Goal: Task Accomplishment & Management: Manage account settings

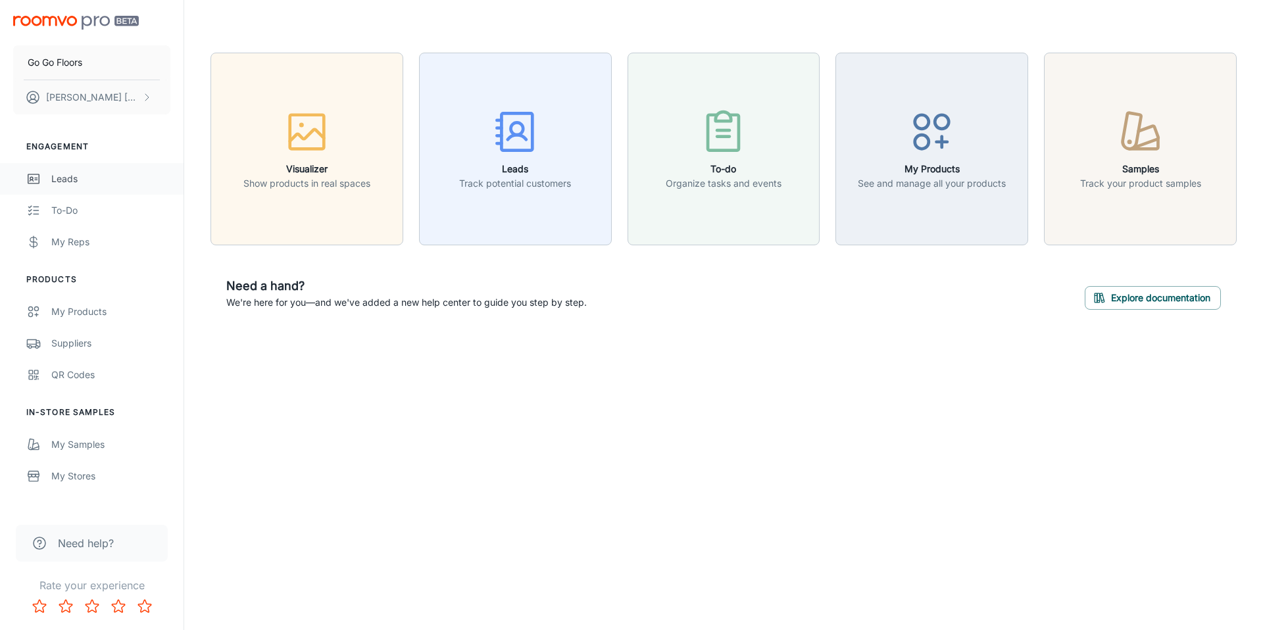
click at [85, 178] on div "Leads" at bounding box center [110, 179] width 119 height 14
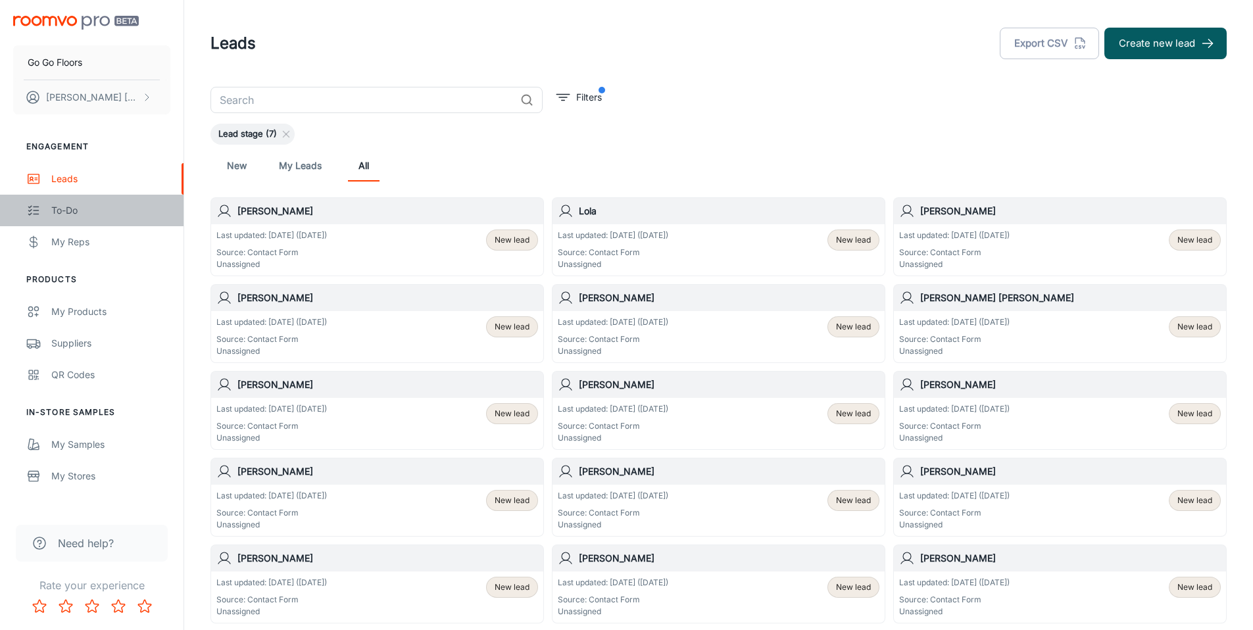
click at [85, 210] on div "To-do" at bounding box center [110, 210] width 119 height 14
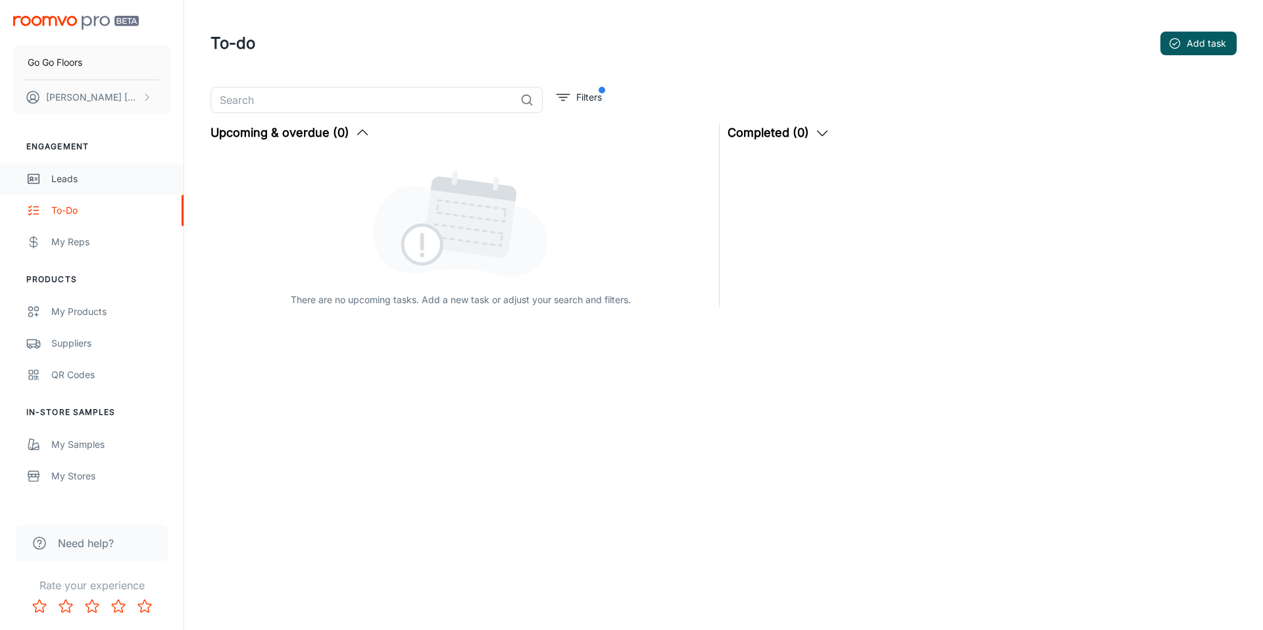
click at [80, 179] on div "Leads" at bounding box center [110, 179] width 119 height 14
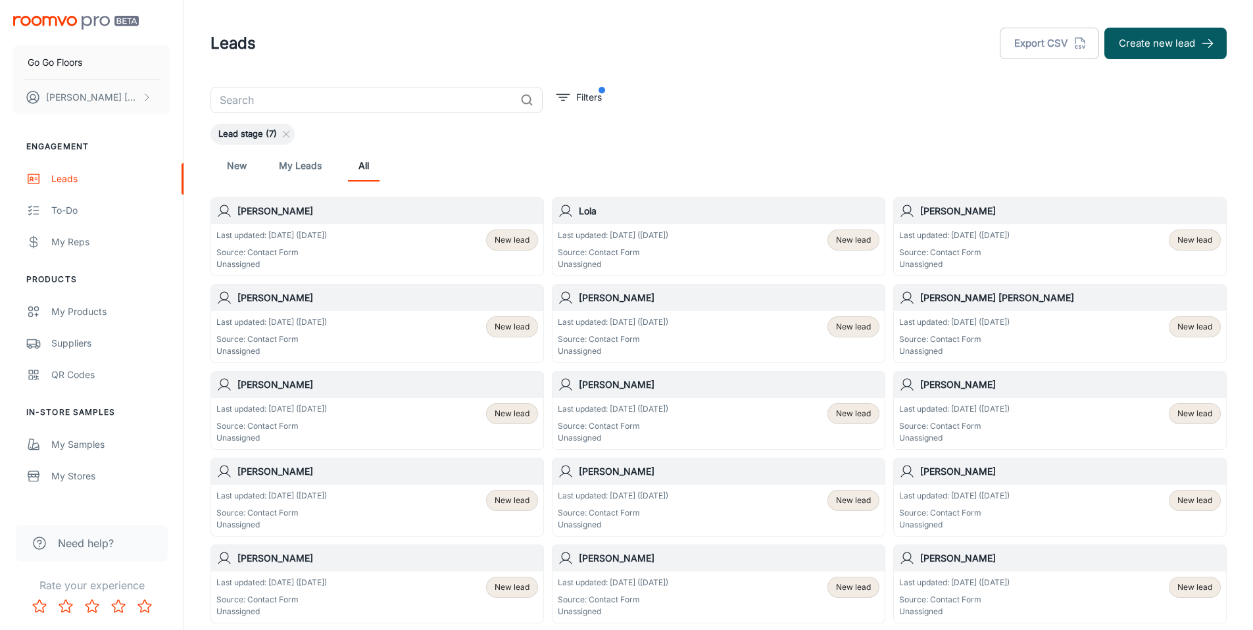
click at [249, 214] on h6 "[PERSON_NAME]" at bounding box center [387, 211] width 301 height 14
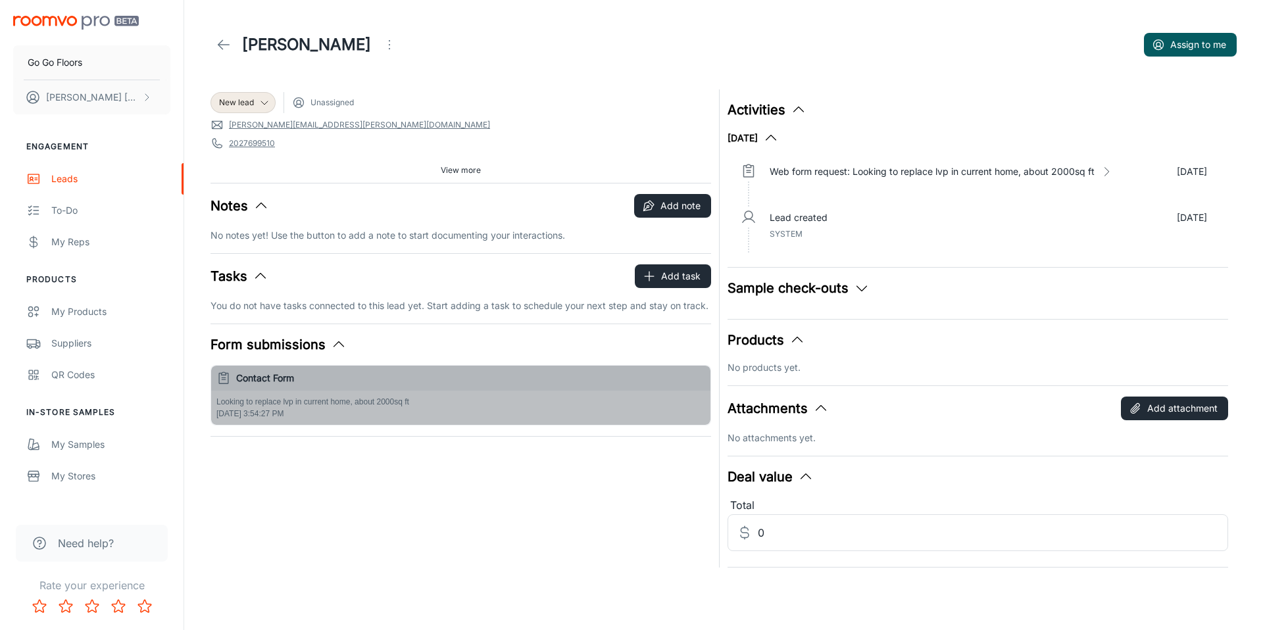
click at [260, 383] on h6 "Contact Form" at bounding box center [470, 378] width 469 height 14
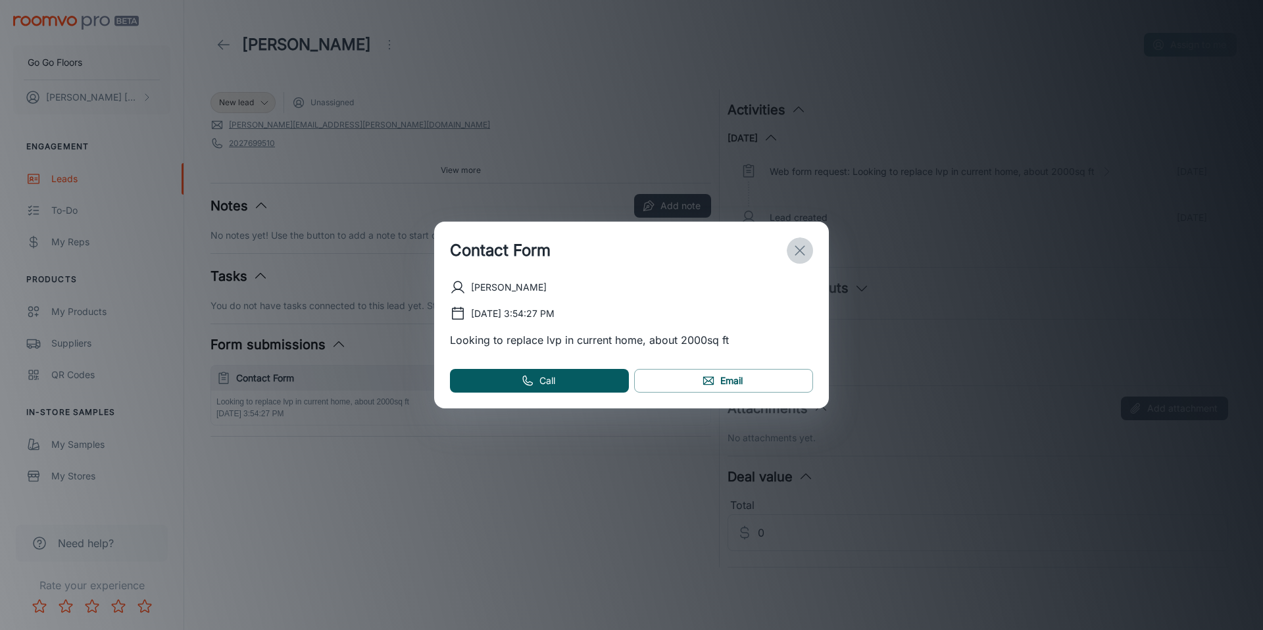
click at [796, 249] on icon "exit" at bounding box center [800, 251] width 16 height 16
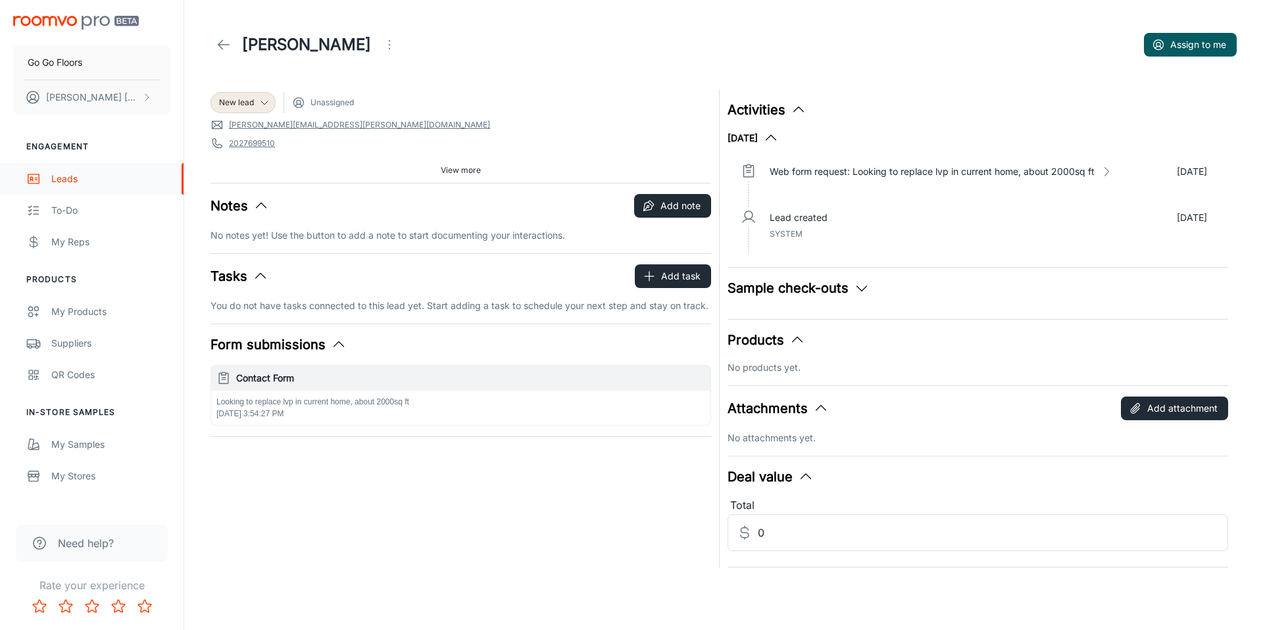
click at [87, 183] on div "Leads" at bounding box center [110, 179] width 119 height 14
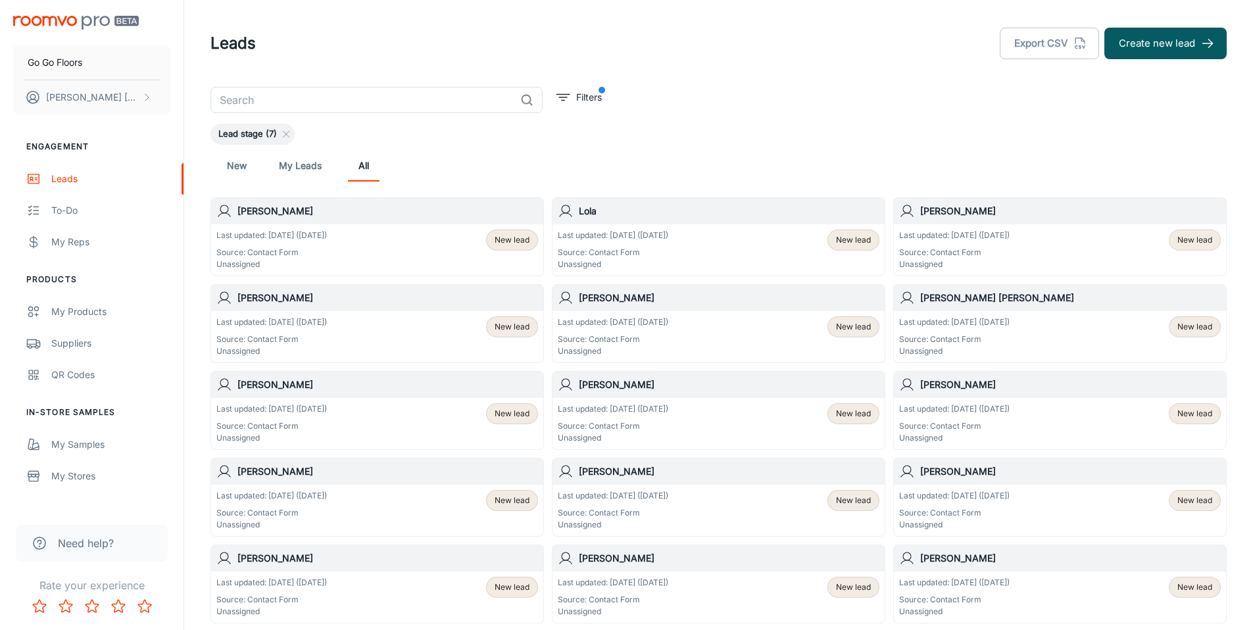
click at [388, 233] on div "Last updated: [DATE] ([DATE]) Source: Contact Form Unassigned New lead" at bounding box center [377, 250] width 322 height 41
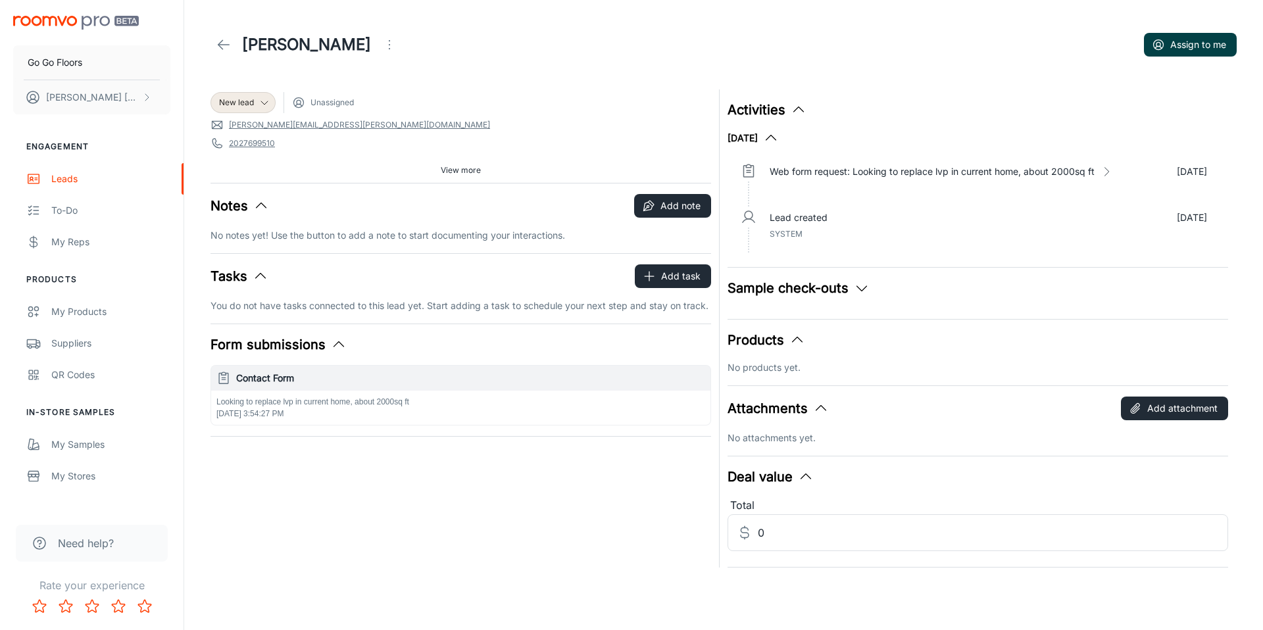
click at [1176, 45] on button "Assign to me" at bounding box center [1190, 45] width 93 height 24
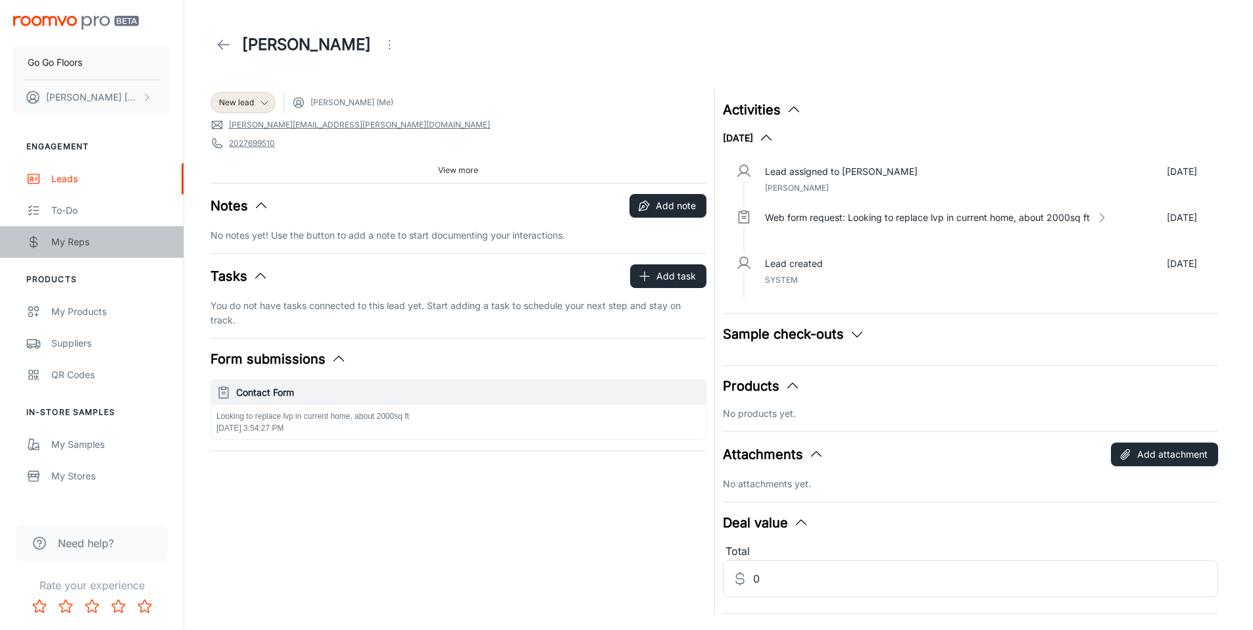
click at [59, 233] on link "My Reps" at bounding box center [91, 242] width 183 height 32
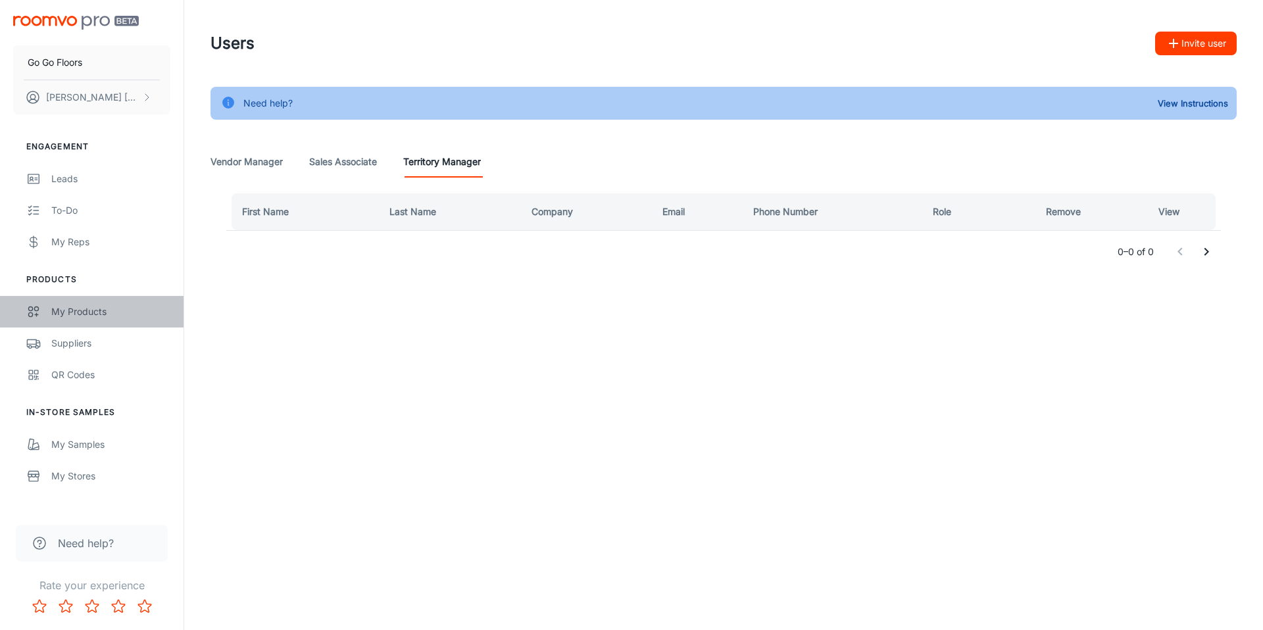
click at [70, 322] on link "My Products" at bounding box center [91, 312] width 183 height 32
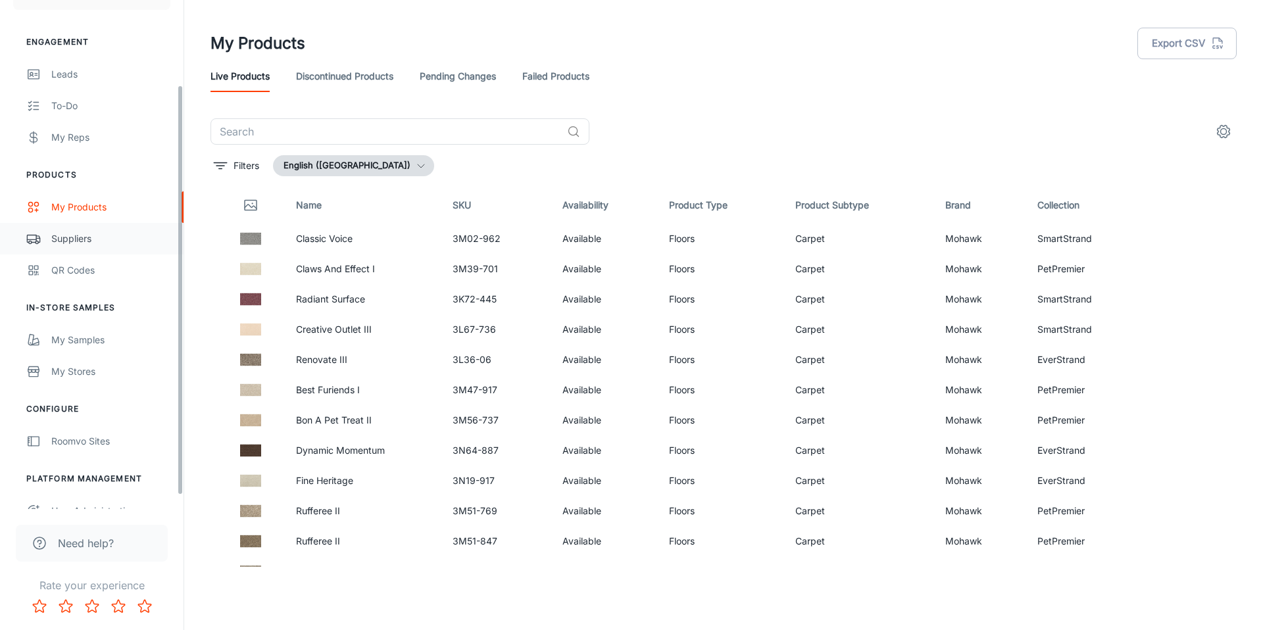
scroll to position [106, 0]
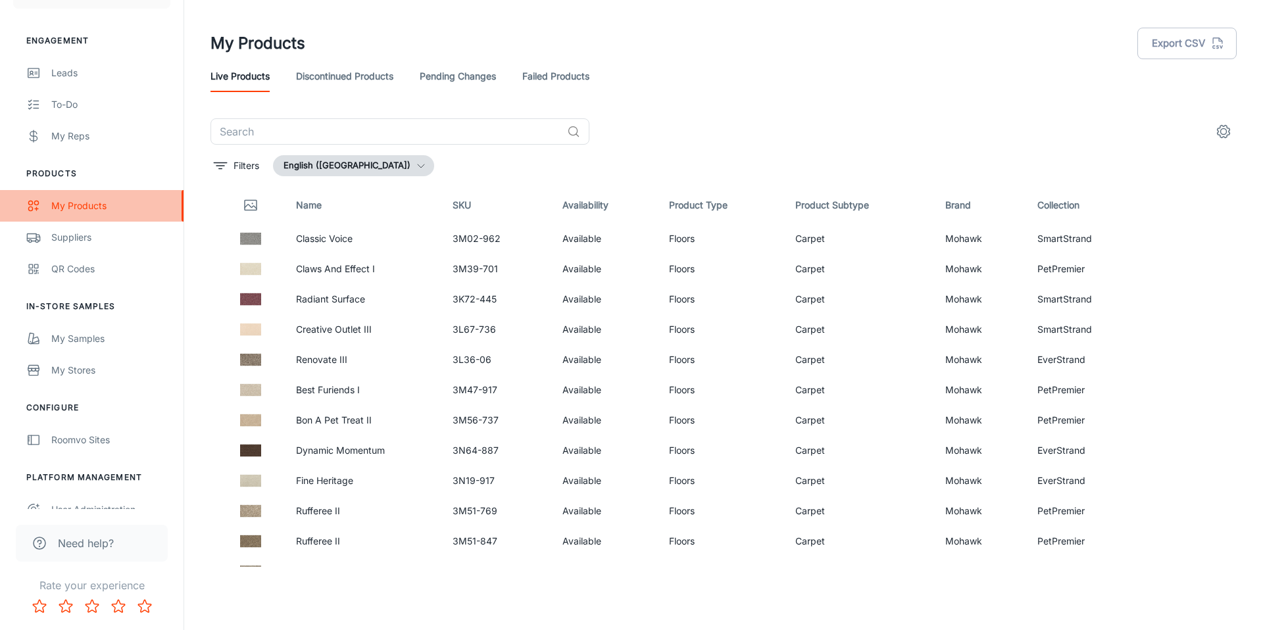
click at [77, 203] on div "My Products" at bounding box center [110, 206] width 119 height 14
click at [1229, 129] on icon "settings" at bounding box center [1223, 132] width 12 height 12
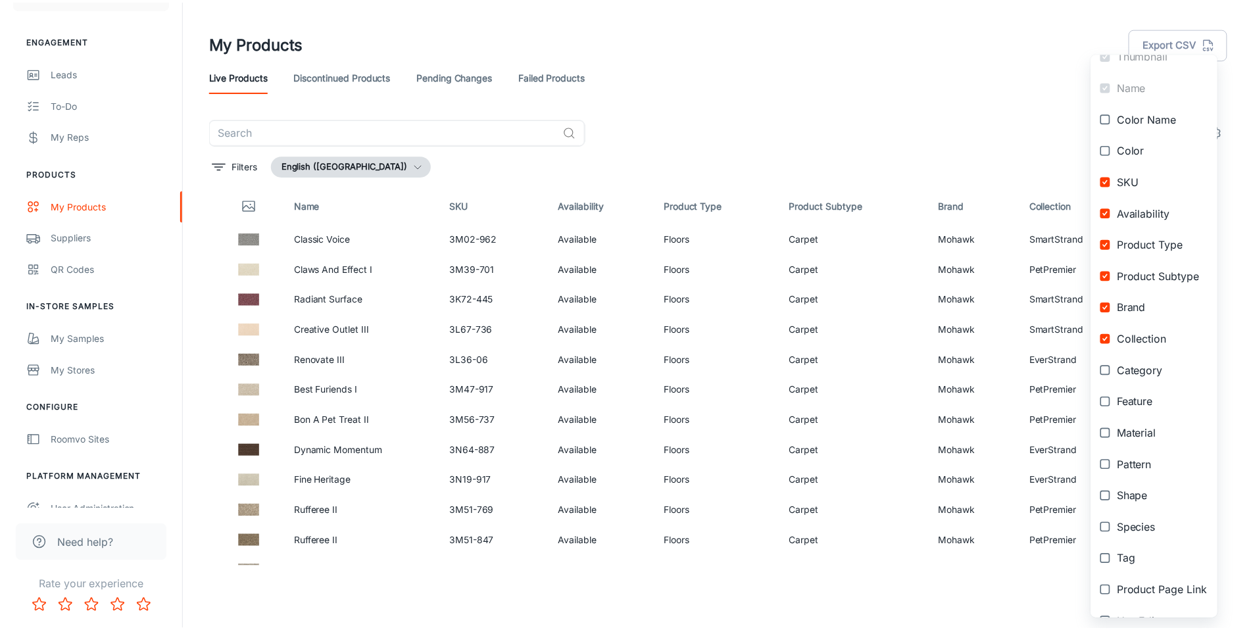
scroll to position [95, 0]
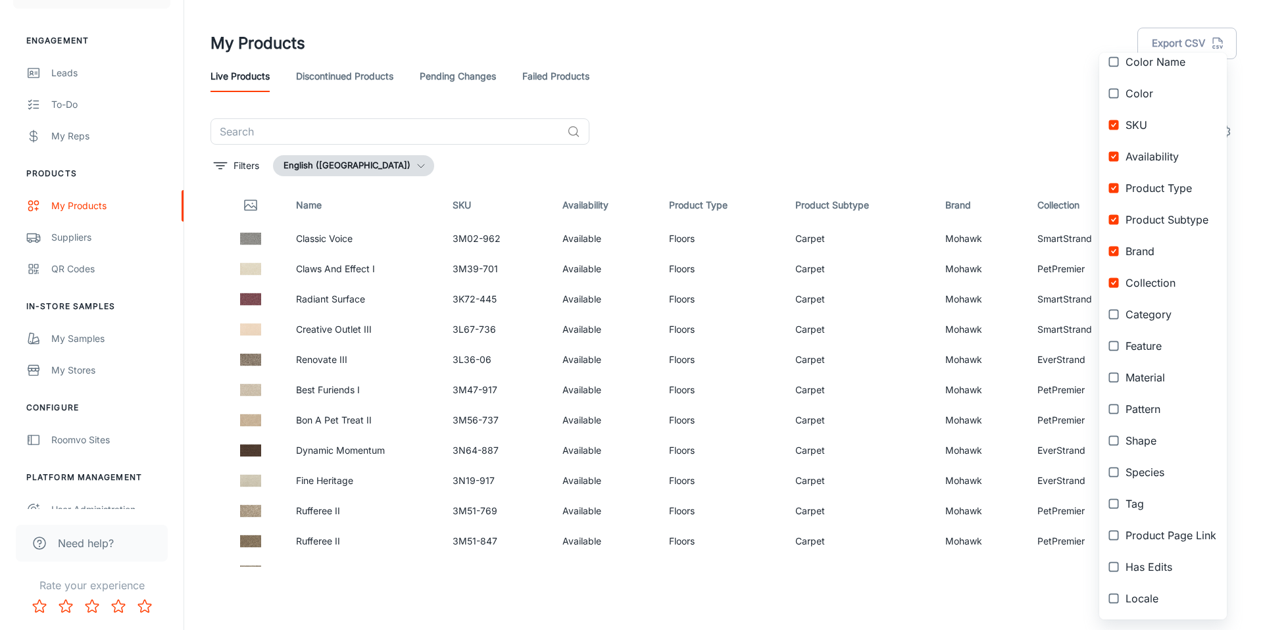
click at [794, 149] on div at bounding box center [631, 315] width 1263 height 630
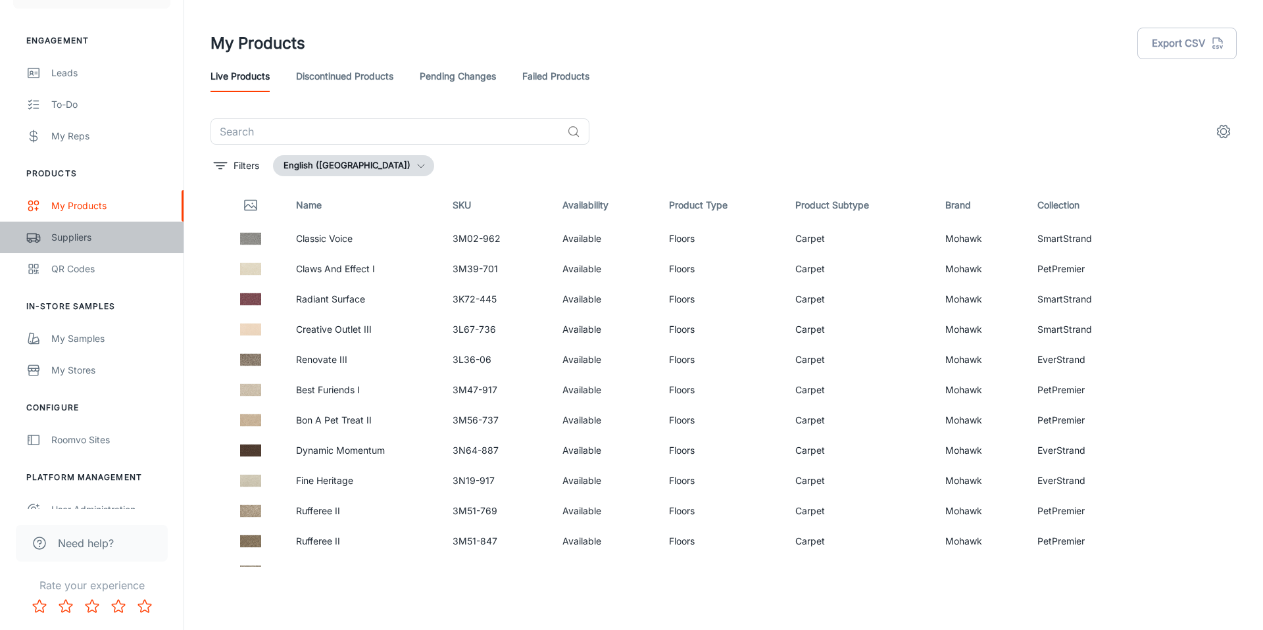
click at [109, 244] on div "Suppliers" at bounding box center [110, 237] width 119 height 14
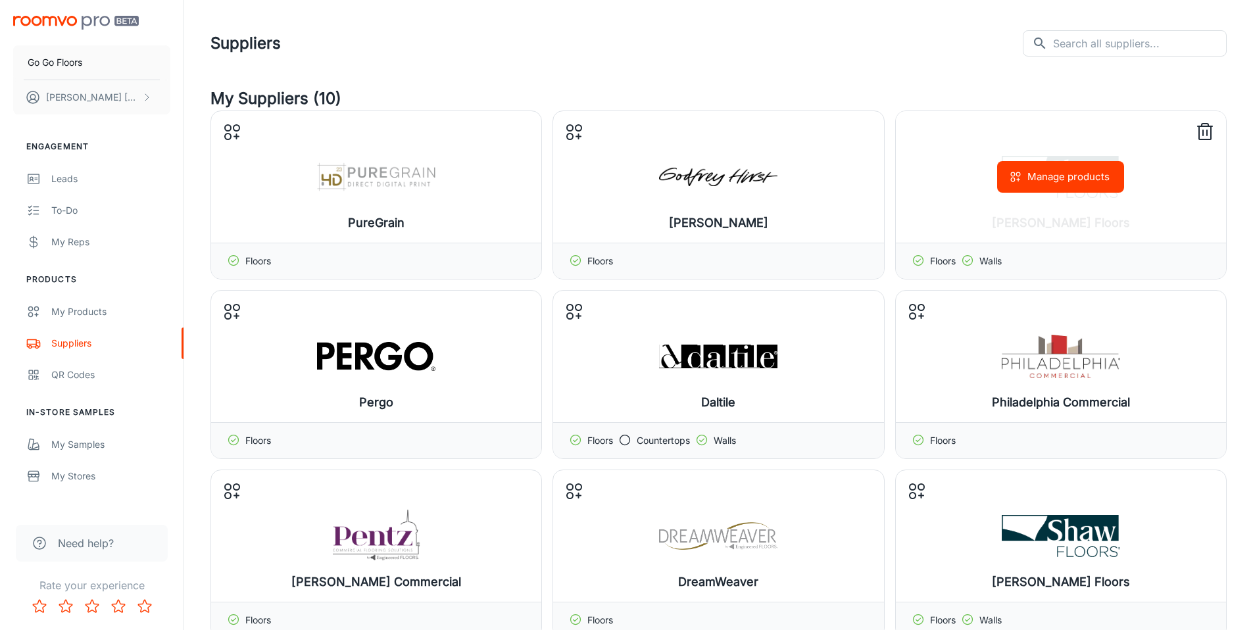
click at [1080, 177] on button "Manage products" at bounding box center [1060, 177] width 127 height 32
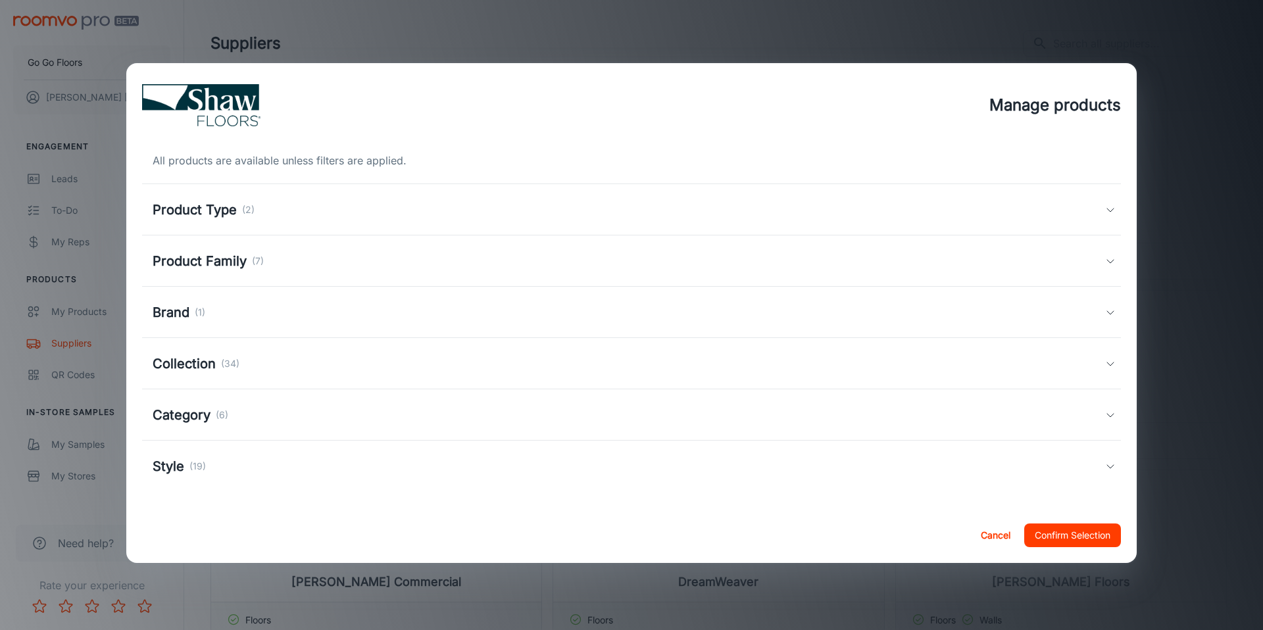
click at [283, 263] on div "Product Family (7)" at bounding box center [629, 261] width 952 height 20
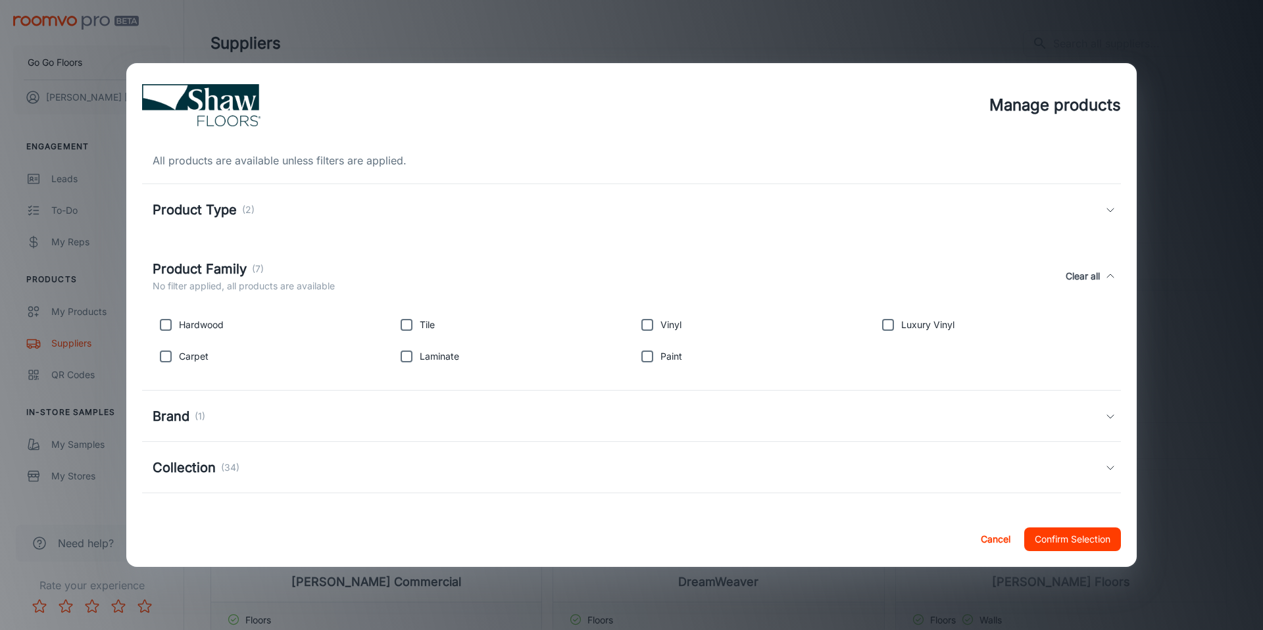
click at [272, 215] on div "Product Type (2)" at bounding box center [629, 210] width 952 height 20
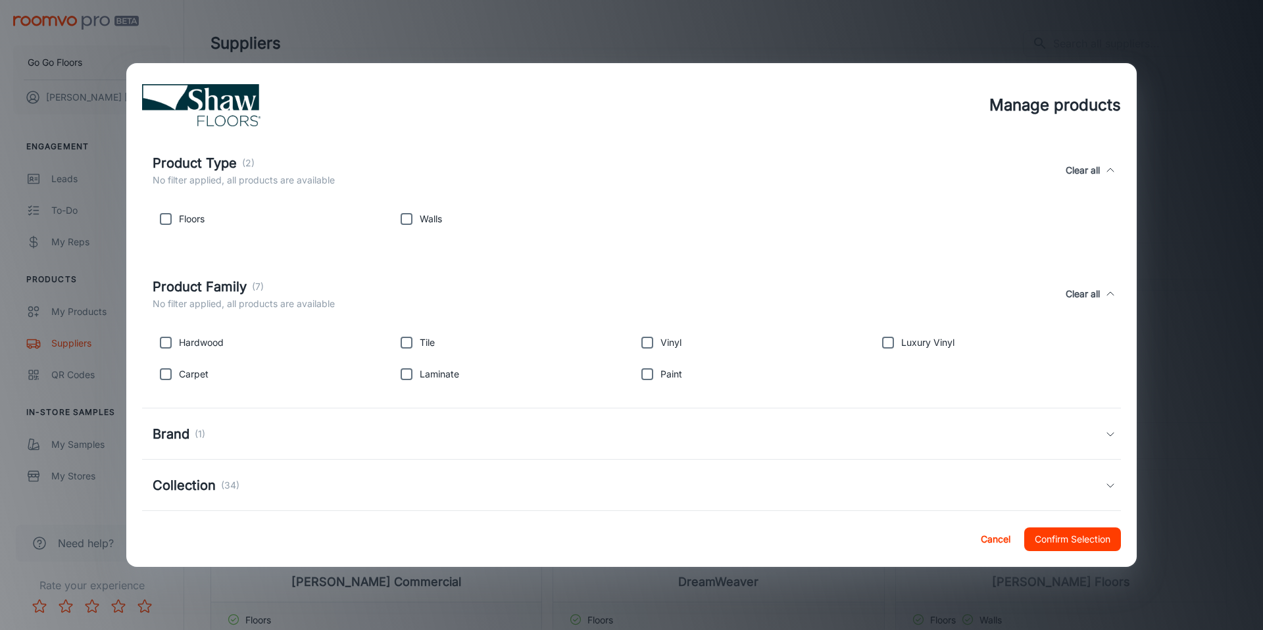
scroll to position [116, 0]
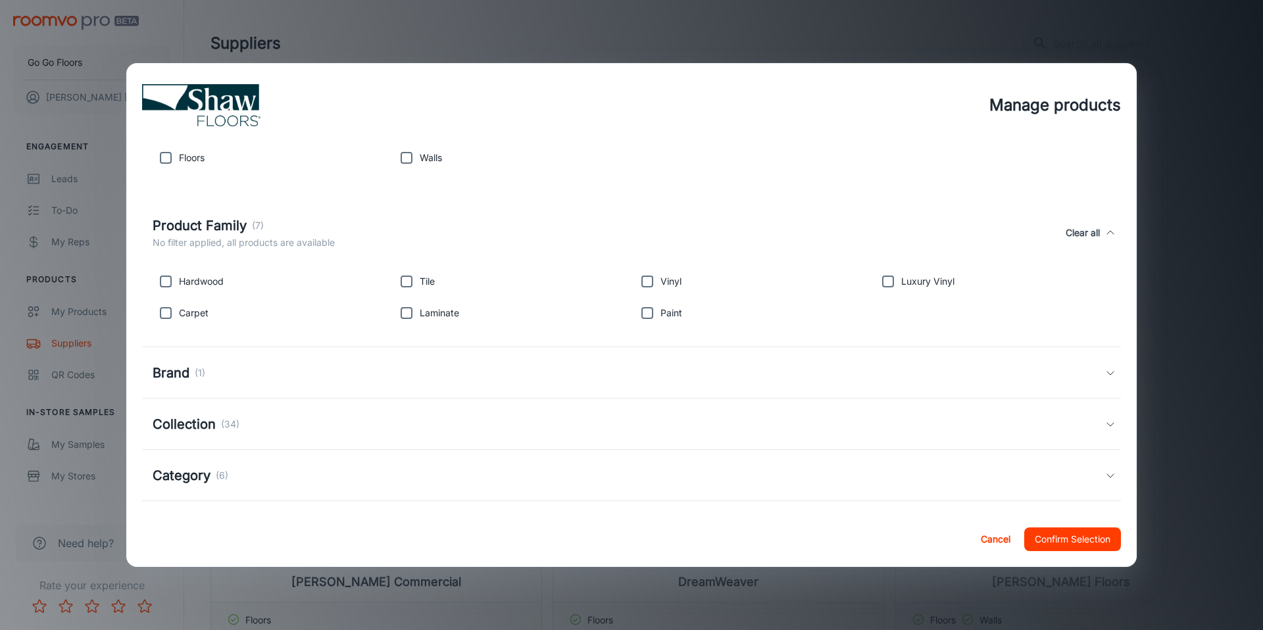
click at [284, 424] on div "Collection (34)" at bounding box center [629, 424] width 952 height 20
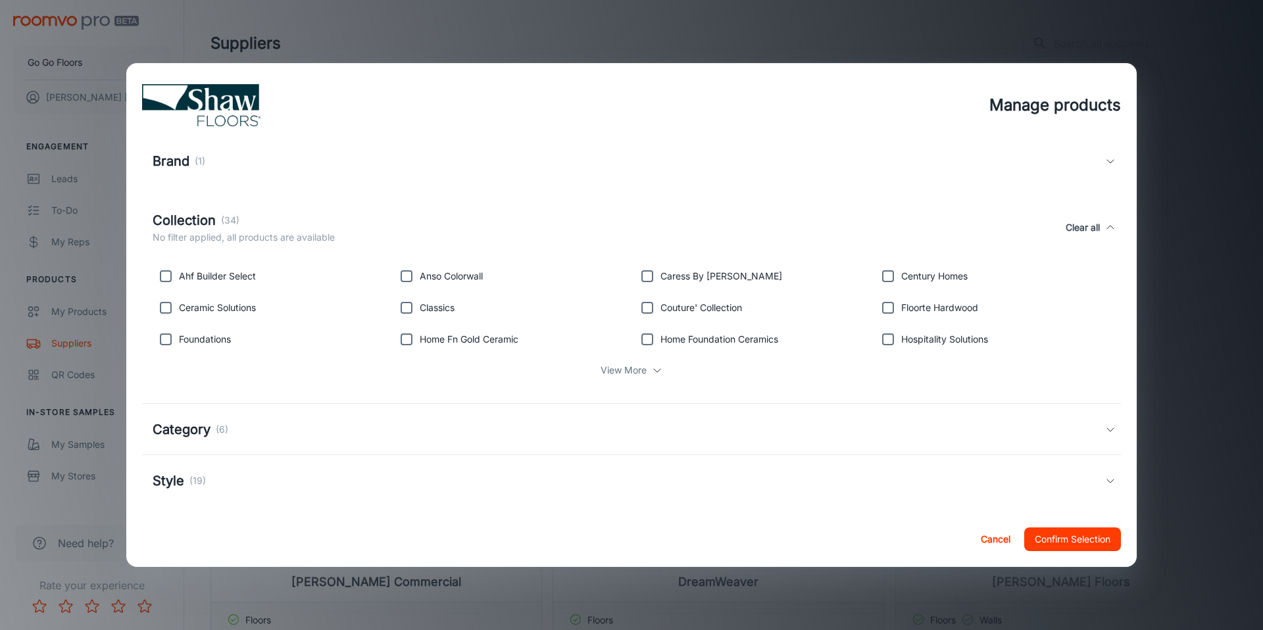
scroll to position [338, 0]
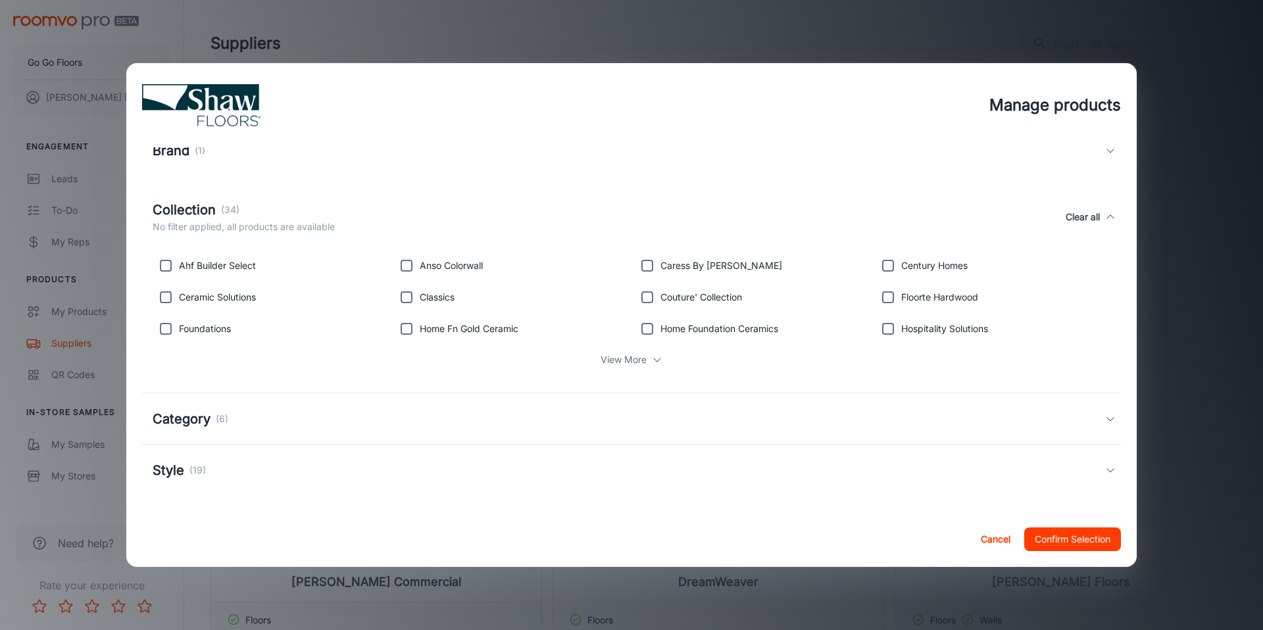
click at [274, 430] on div "Category (6)" at bounding box center [631, 418] width 979 height 51
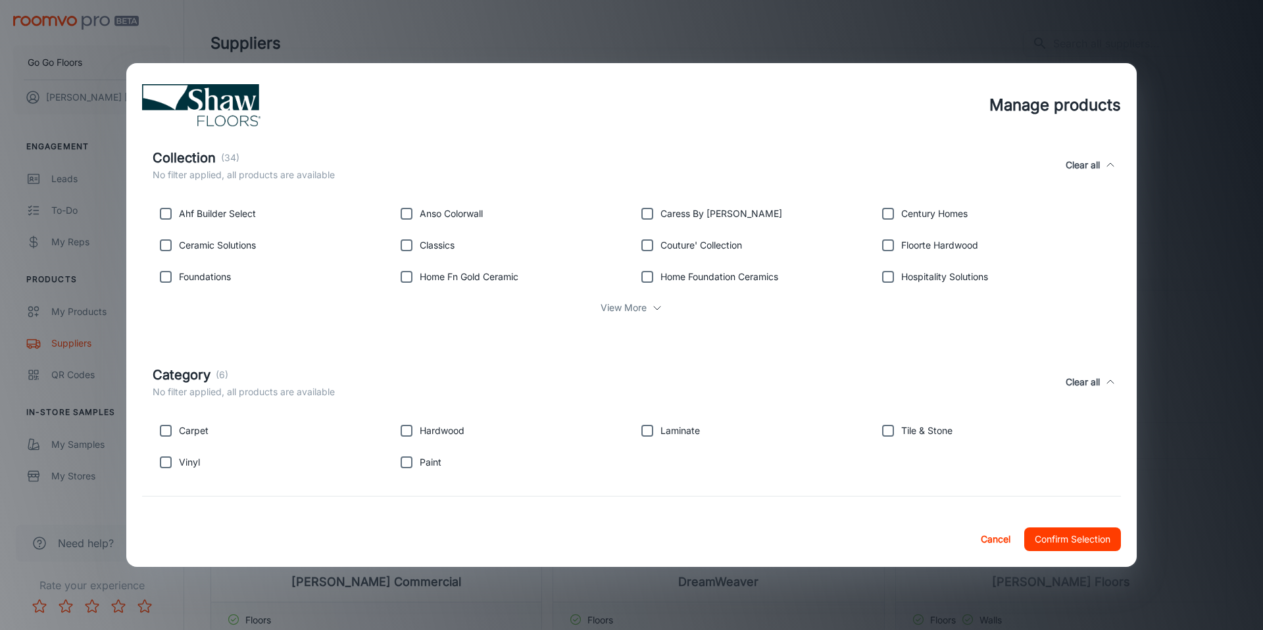
scroll to position [442, 0]
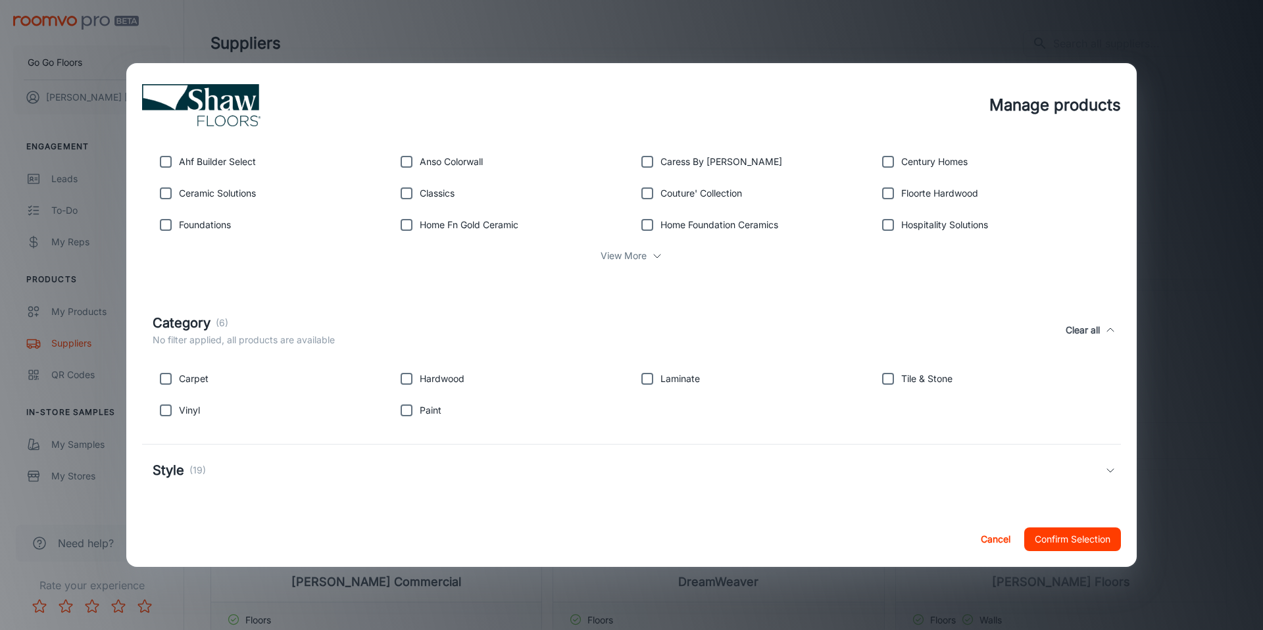
click at [257, 466] on div "Style (19)" at bounding box center [629, 470] width 952 height 20
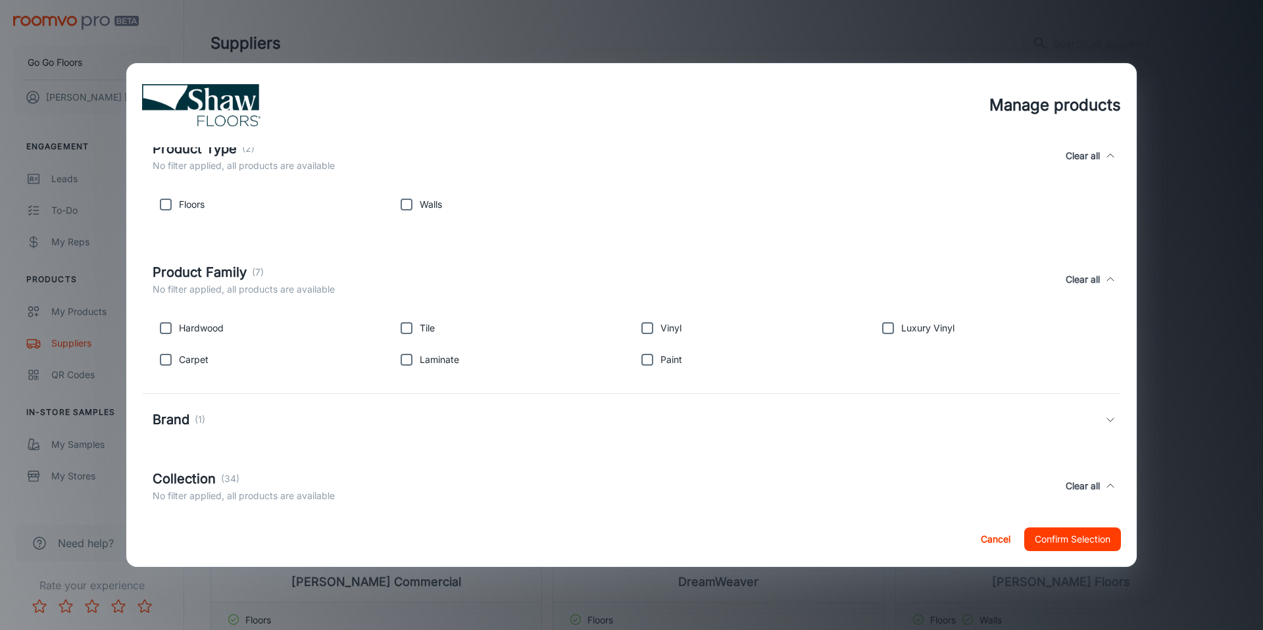
scroll to position [0, 0]
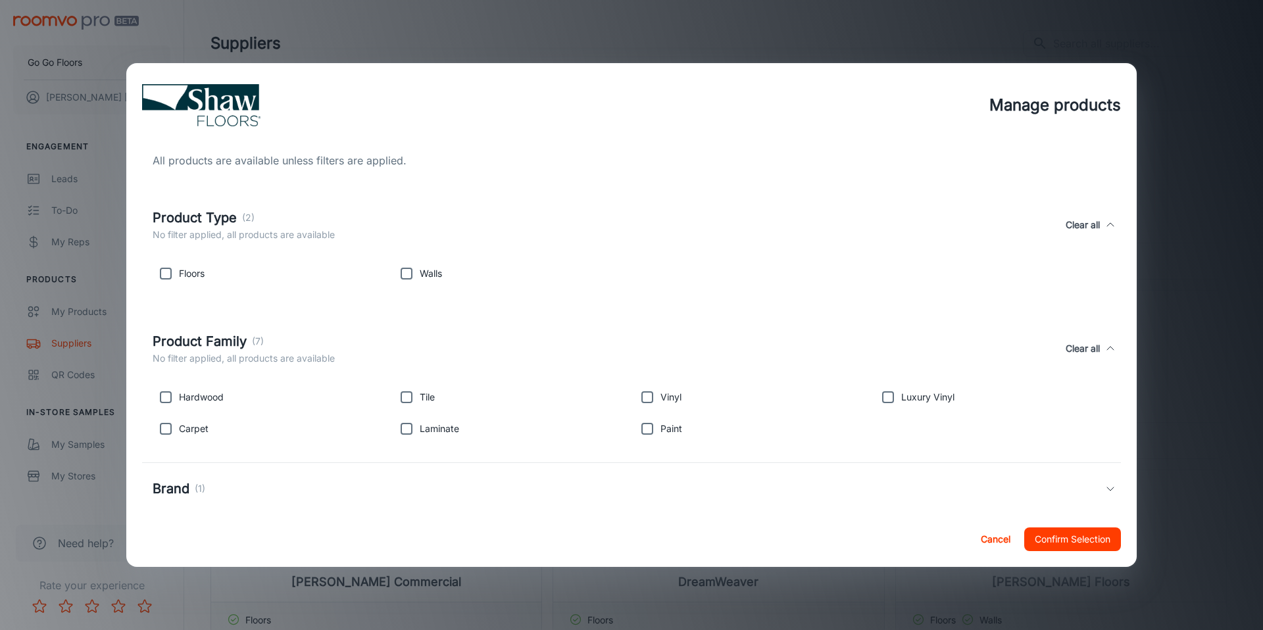
click at [261, 357] on p "No filter applied, all products are available" at bounding box center [244, 358] width 182 height 14
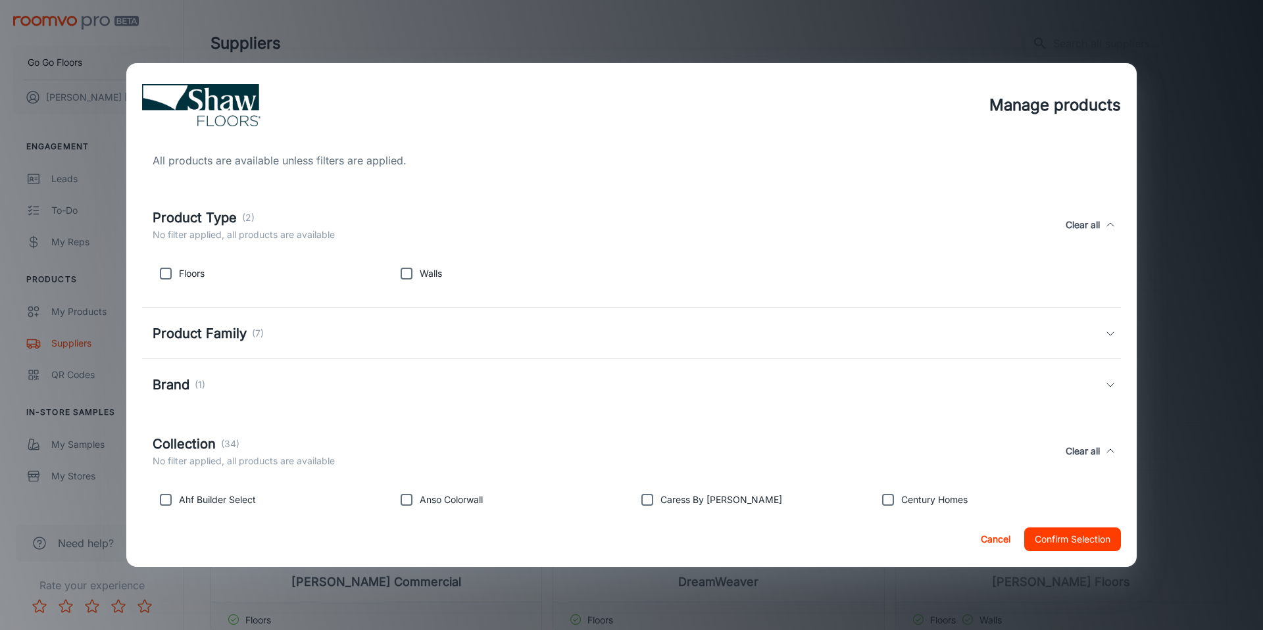
click at [220, 218] on h5 "Product Type" at bounding box center [195, 218] width 84 height 20
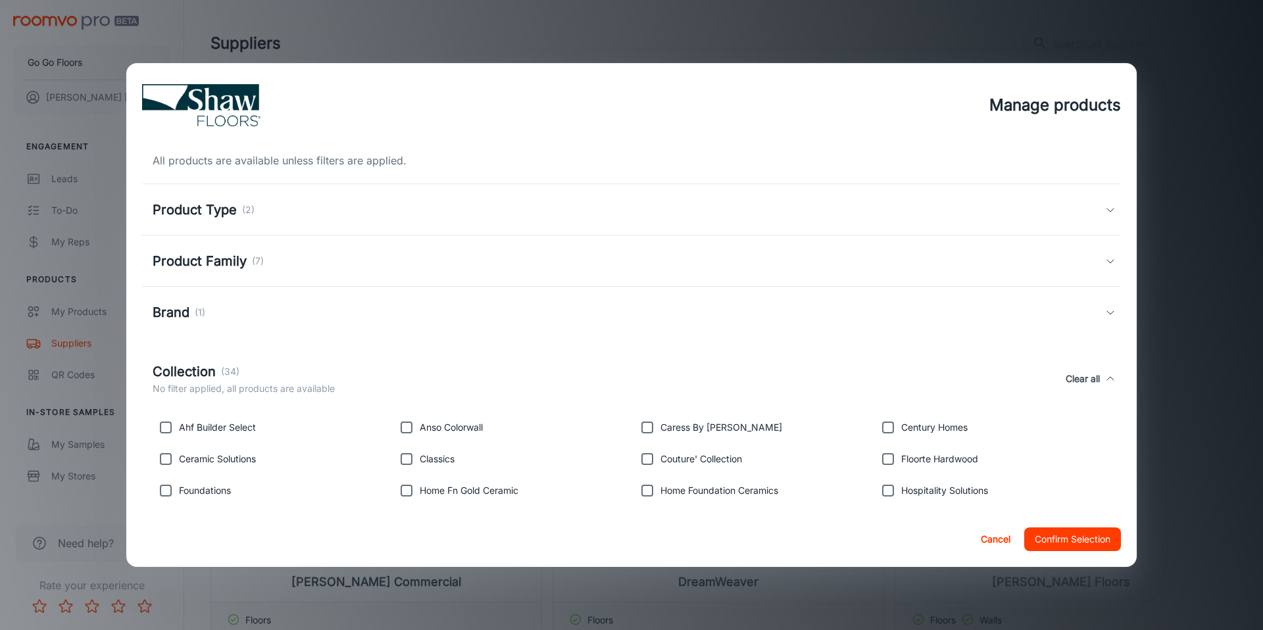
click at [227, 267] on h5 "Product Family" at bounding box center [200, 261] width 94 height 20
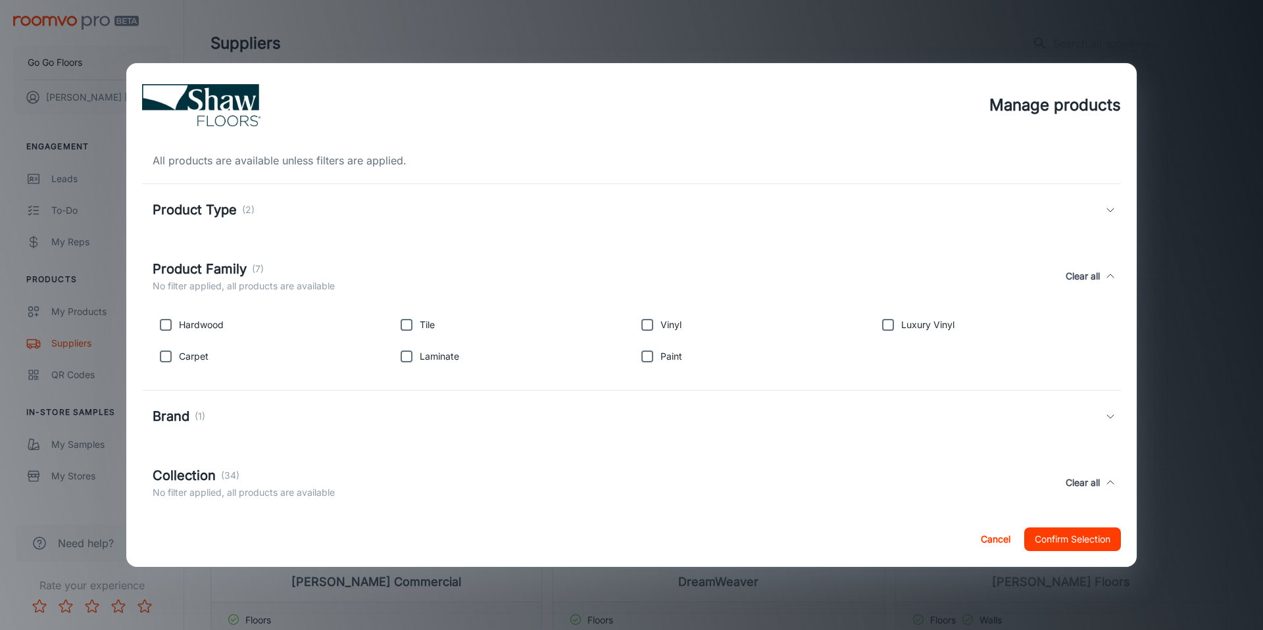
click at [216, 196] on div "Product Type (2)" at bounding box center [631, 209] width 979 height 51
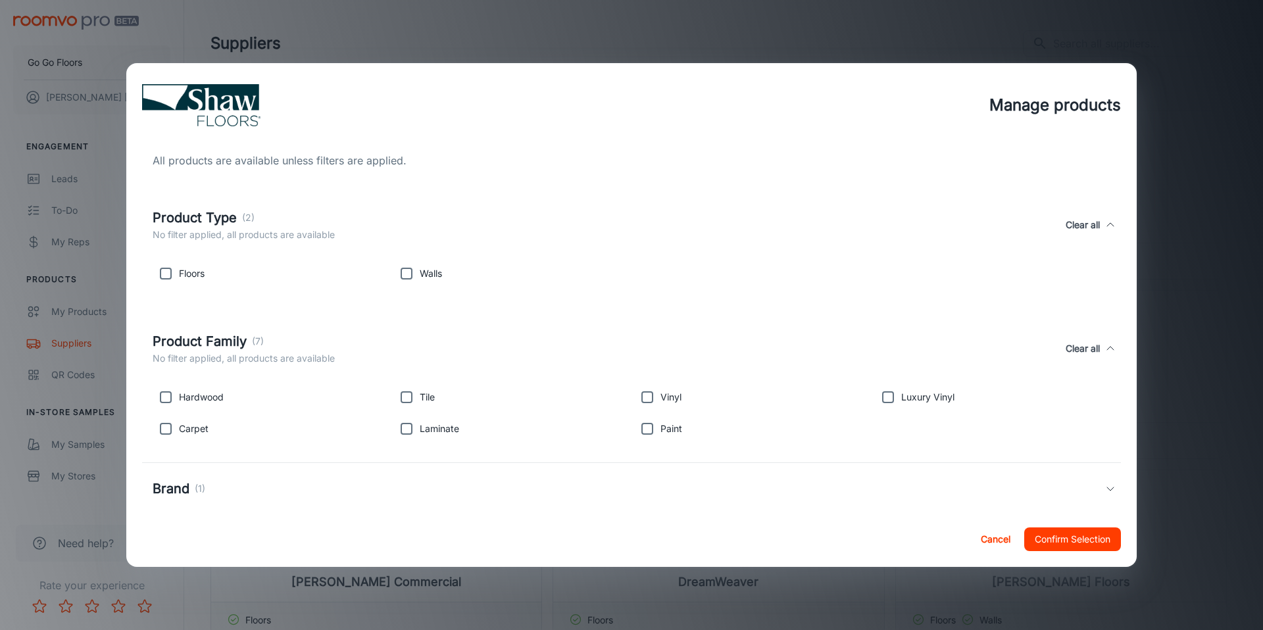
click at [408, 283] on input "checkbox" at bounding box center [406, 273] width 26 height 26
checkbox input "true"
